Goal: Task Accomplishment & Management: Use online tool/utility

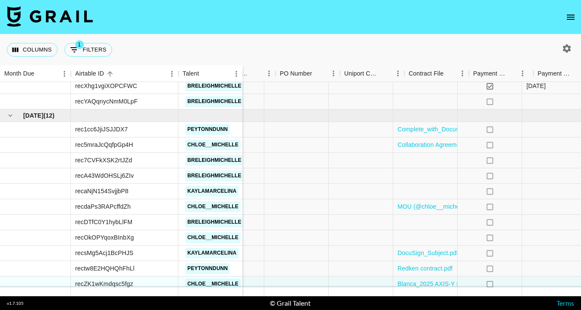
scroll to position [458, 721]
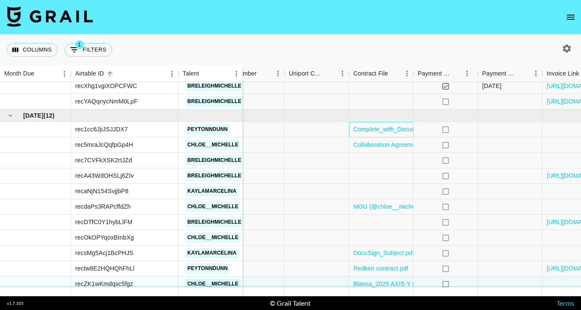
click at [396, 124] on div "Complete_with_Docusign_Peyton_Dunn_X_Bloom_C.pdf" at bounding box center [381, 129] width 64 height 15
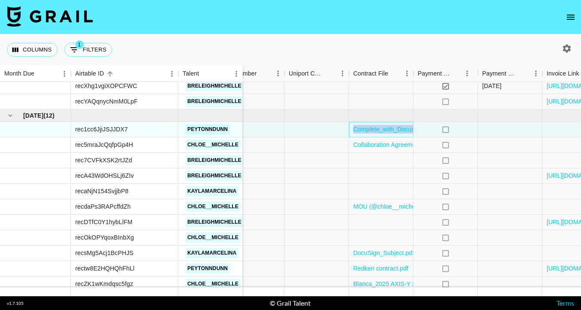
click at [396, 124] on div "Complete_with_Docusign_Peyton_Dunn_X_Bloom_C.pdf" at bounding box center [381, 129] width 64 height 15
click at [393, 124] on div "Complete_with_Docusign_Peyton_Dunn_X_Bloom_C.pdf" at bounding box center [381, 129] width 64 height 15
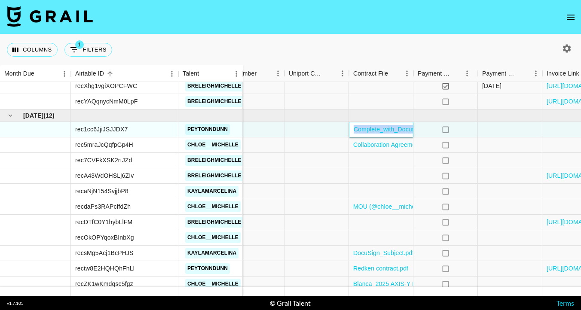
click at [393, 124] on div "Complete_with_Docusign_Peyton_Dunn_X_Bloom_C.pdf" at bounding box center [381, 129] width 64 height 15
click at [391, 125] on div "Complete_with_Docusign_Peyton_Dunn_X_Bloom_C.pdf" at bounding box center [381, 129] width 64 height 15
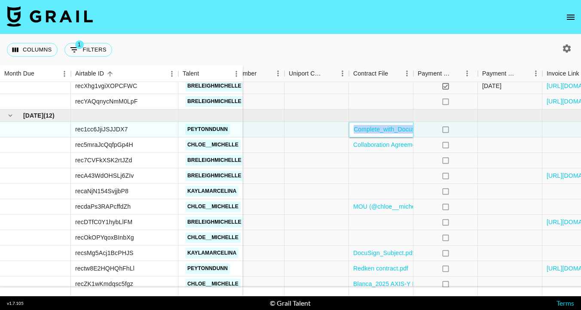
click at [391, 125] on div "Complete_with_Docusign_Peyton_Dunn_X_Bloom_C.pdf" at bounding box center [381, 129] width 64 height 15
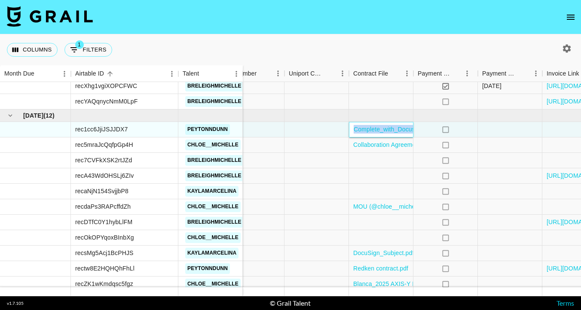
click at [384, 134] on div "Complete_with_Docusign_Peyton_Dunn_X_Bloom_C.pdf" at bounding box center [381, 129] width 64 height 15
click at [330, 165] on div at bounding box center [316, 160] width 64 height 15
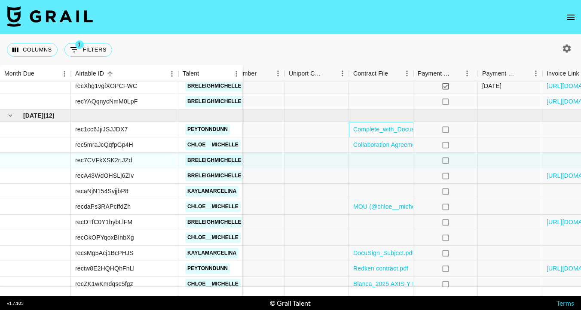
click at [369, 124] on div "Complete_with_Docusign_Peyton_Dunn_X_Bloom_C.pdf" at bounding box center [381, 129] width 64 height 15
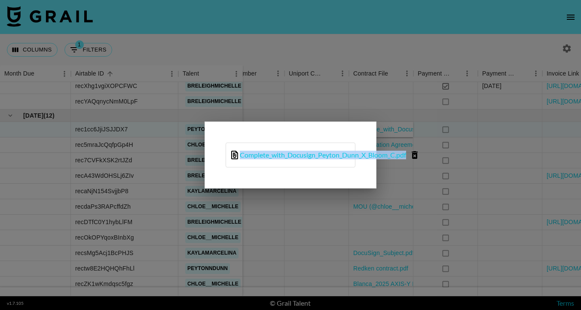
click at [369, 124] on div "Complete_with_Docusign_Peyton_Dunn_X_Bloom_C.pdf" at bounding box center [290, 155] width 172 height 67
click at [418, 155] on icon "delete file" at bounding box center [414, 155] width 10 height 10
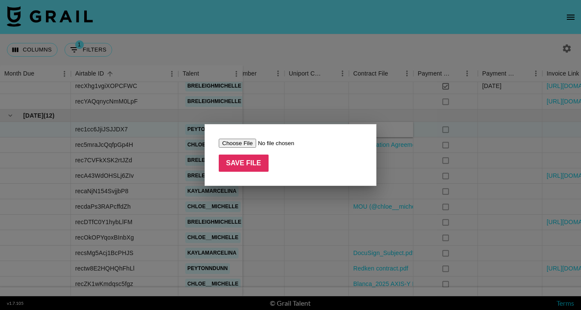
click at [247, 144] on input "file" at bounding box center [273, 143] width 109 height 9
click at [307, 30] on div at bounding box center [290, 155] width 581 height 310
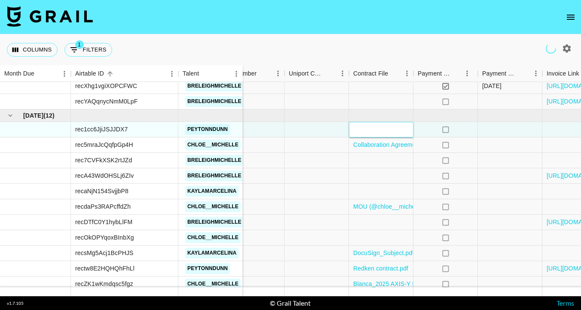
click at [372, 128] on div at bounding box center [381, 129] width 64 height 15
click at [366, 129] on div at bounding box center [381, 129] width 64 height 15
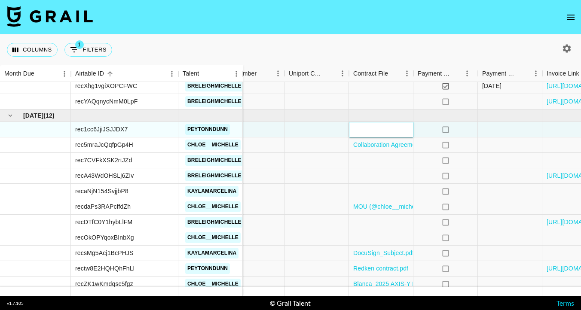
click at [366, 129] on div at bounding box center [381, 129] width 64 height 15
click at [346, 150] on div at bounding box center [316, 144] width 64 height 15
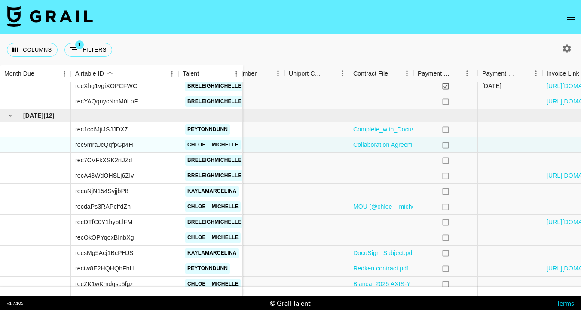
click at [363, 124] on div "Complete_with_Docusign_Peyton_Dunn_X_Bloom_C.pdf" at bounding box center [381, 129] width 64 height 15
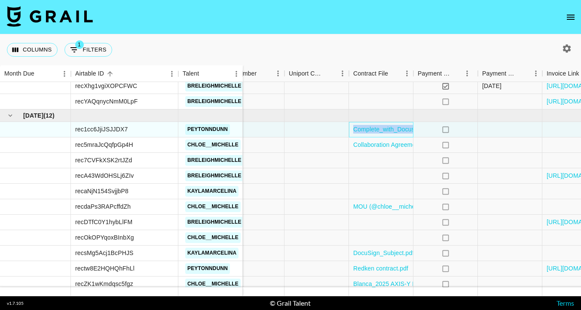
click at [363, 124] on div "Complete_with_Docusign_Peyton_Dunn_X_Bloom_C.pdf" at bounding box center [381, 129] width 64 height 15
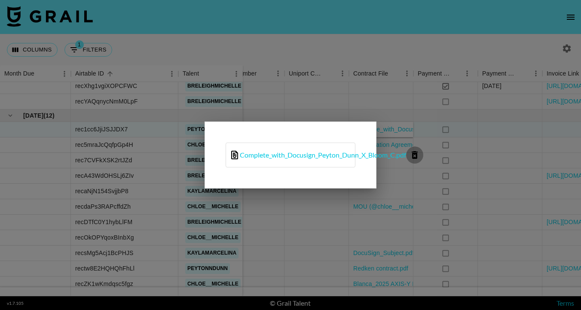
click at [417, 154] on icon "delete file" at bounding box center [415, 155] width 6 height 8
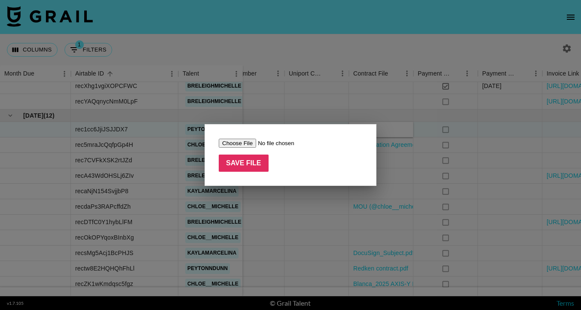
click at [249, 141] on input "file" at bounding box center [273, 143] width 109 height 9
type input "C:\fakepath\Bloom contract 1 signed- [DATE].pdf"
click at [234, 169] on input "Save File" at bounding box center [244, 163] width 50 height 17
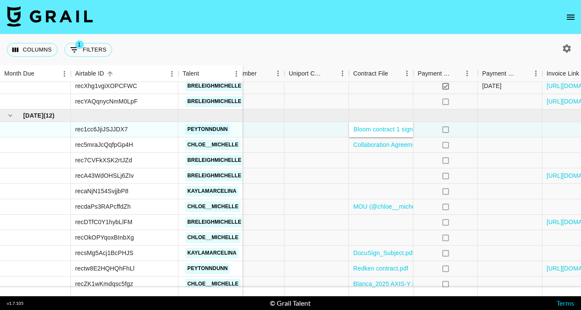
click at [372, 39] on div "Columns 1 Filters + Booking" at bounding box center [290, 49] width 581 height 31
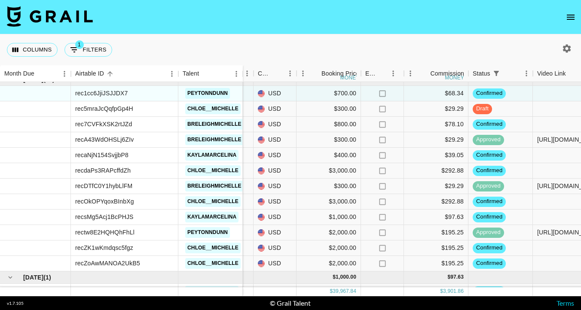
scroll to position [494, 280]
